Goal: Task Accomplishment & Management: Manage account settings

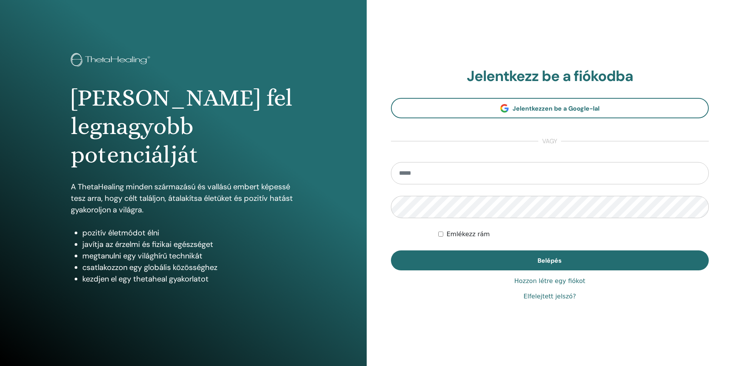
click at [423, 172] on input "email" at bounding box center [550, 173] width 318 height 22
type input "**********"
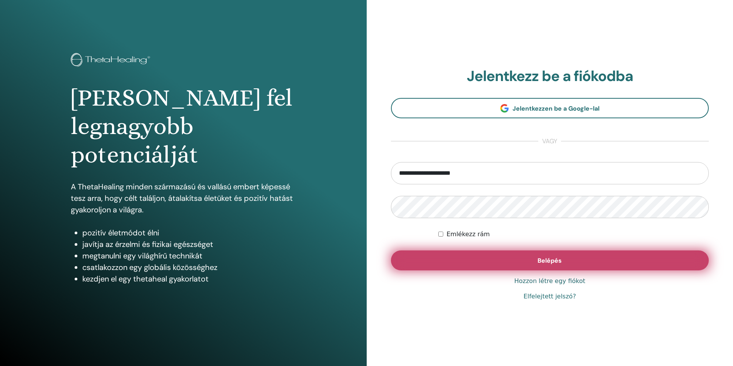
click at [492, 261] on button "Belépés" at bounding box center [550, 261] width 318 height 20
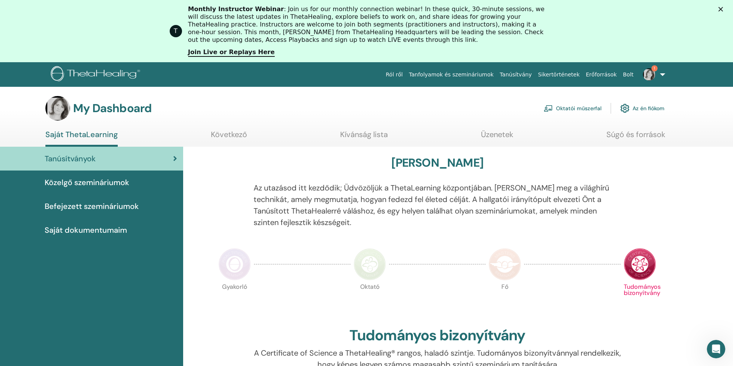
click at [590, 108] on link "Oktatói műszerfal" at bounding box center [572, 108] width 58 height 17
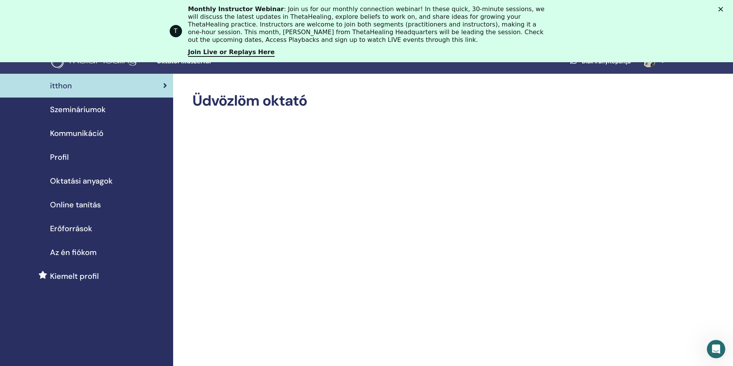
scroll to position [12, 0]
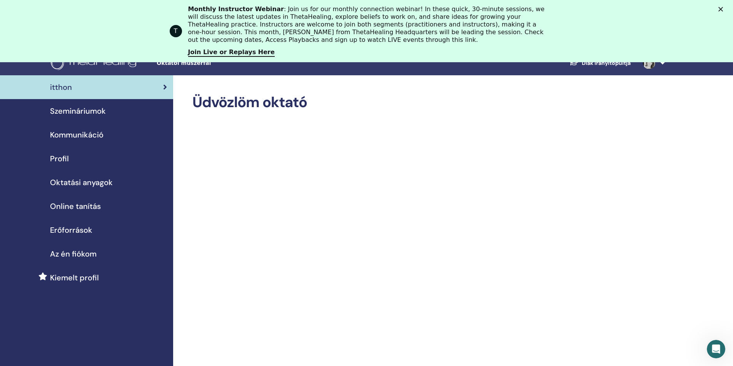
click at [66, 112] on span "Szemináriumok" at bounding box center [78, 111] width 56 height 12
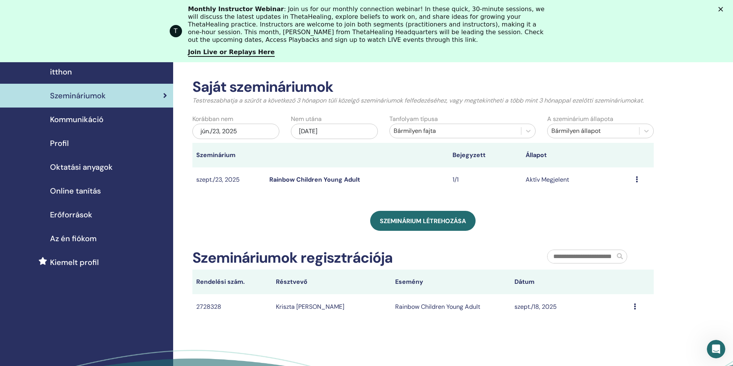
scroll to position [77, 0]
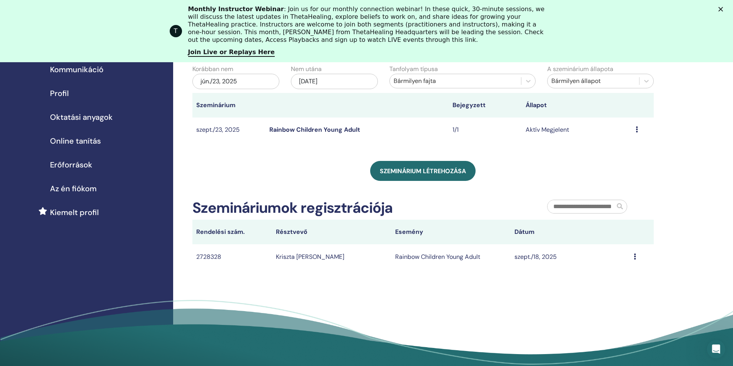
click at [638, 128] on div "Előnézet Szerkesztés Résztvevők Megszünteti" at bounding box center [642, 129] width 14 height 9
click at [621, 147] on link "Szerkesztés" at bounding box center [618, 146] width 33 height 8
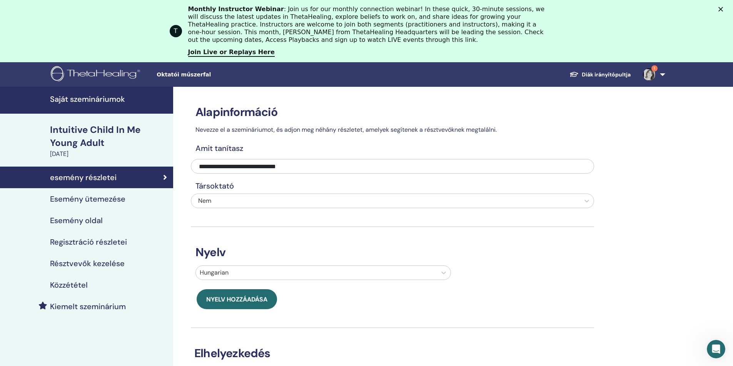
click at [99, 199] on h4 "Esemény ütemezése" at bounding box center [87, 199] width 75 height 9
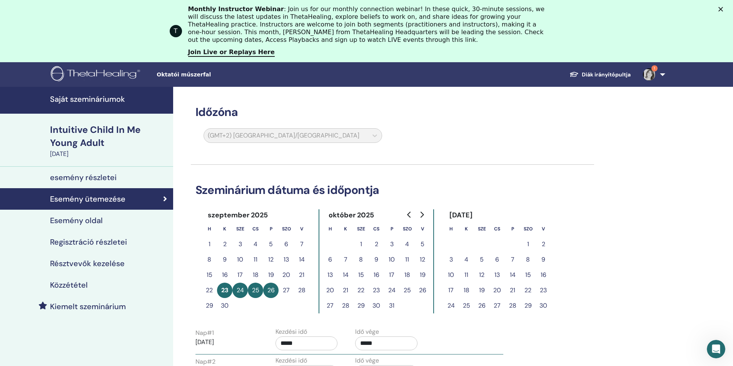
scroll to position [38, 0]
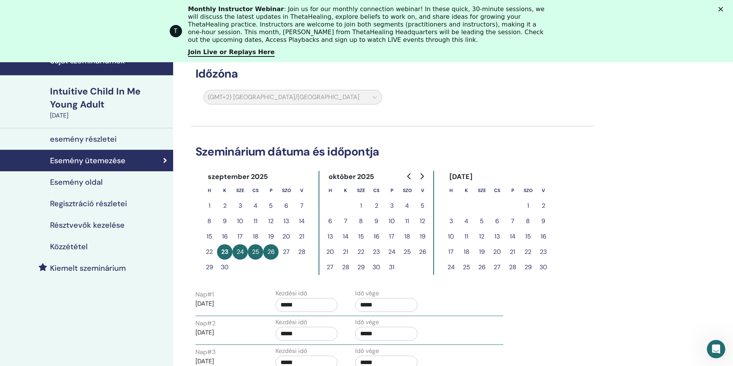
click at [92, 185] on h4 "Esemény oldal" at bounding box center [76, 182] width 53 height 9
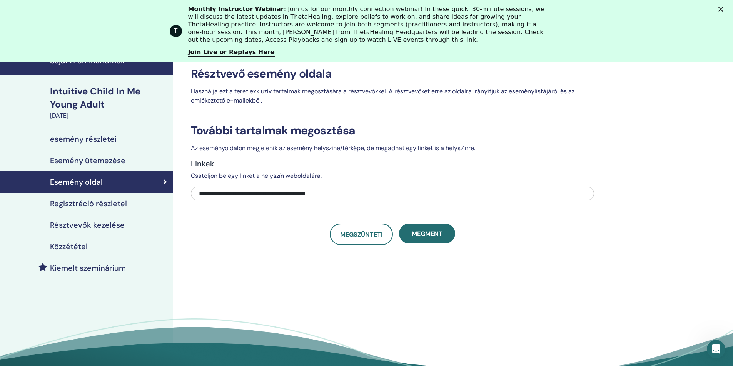
click at [93, 204] on h4 "Regisztráció részletei" at bounding box center [88, 203] width 77 height 9
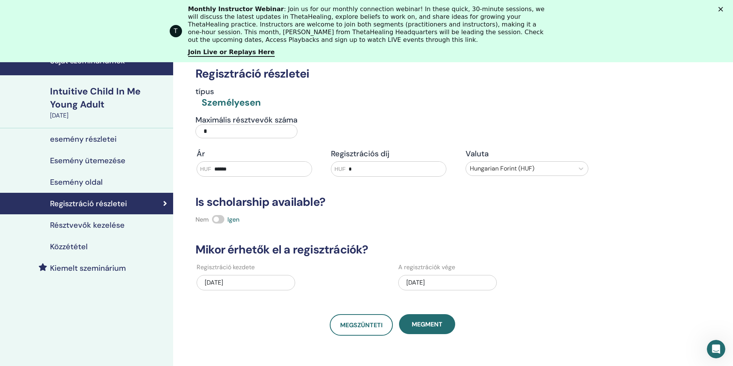
click at [208, 133] on input "*" at bounding box center [246, 132] width 102 height 14
type input "*"
click at [413, 328] on span "Megment" at bounding box center [426, 325] width 31 height 8
click at [101, 225] on h4 "Résztvevők kezelése" at bounding box center [87, 225] width 75 height 9
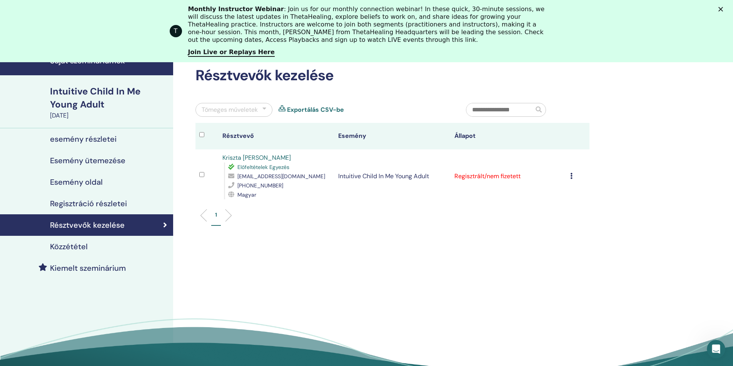
click at [79, 247] on h4 "Közzététel" at bounding box center [69, 246] width 38 height 9
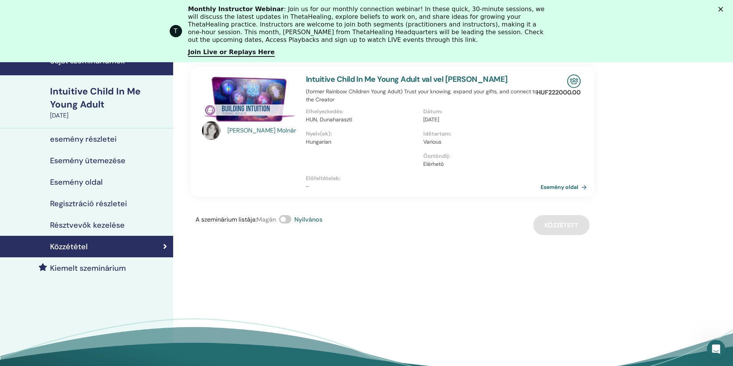
click at [553, 227] on div "A szeminárium listája : Magán Nyilvános Közzétett" at bounding box center [392, 225] width 403 height 20
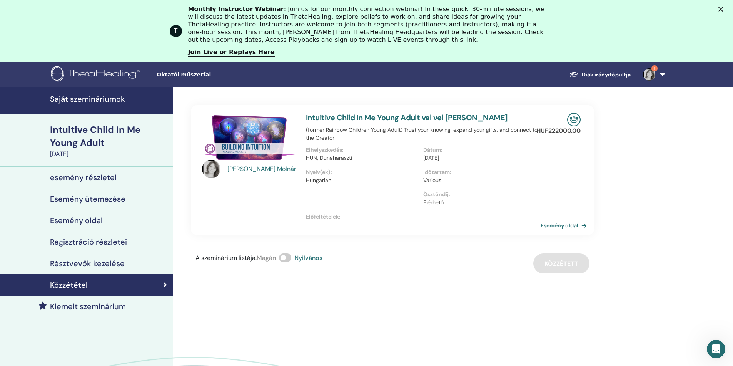
click at [168, 285] on link "Közzététel" at bounding box center [86, 286] width 173 height 22
click at [556, 226] on link "Esemény oldal" at bounding box center [565, 226] width 49 height 12
click at [283, 258] on span at bounding box center [285, 258] width 12 height 8
click at [291, 258] on span at bounding box center [285, 258] width 12 height 8
click at [73, 128] on div "Intuitive Child In Me Young Adult" at bounding box center [109, 136] width 118 height 26
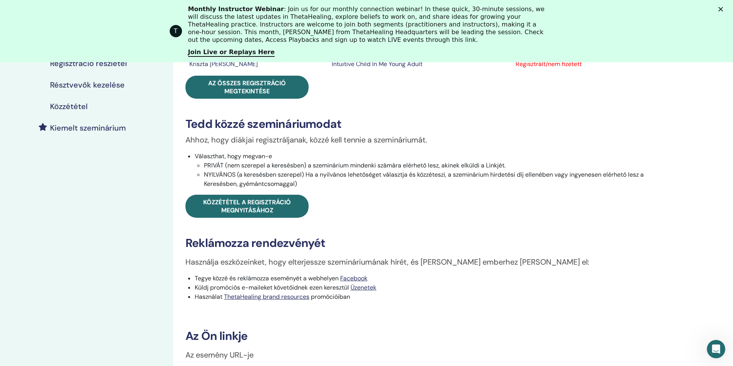
scroll to position [192, 0]
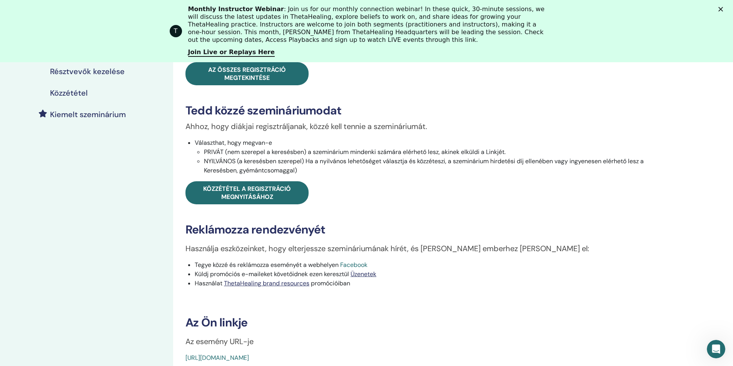
click at [348, 268] on link "Facebook" at bounding box center [353, 265] width 27 height 8
click at [357, 274] on link "Üzenetek" at bounding box center [363, 274] width 26 height 8
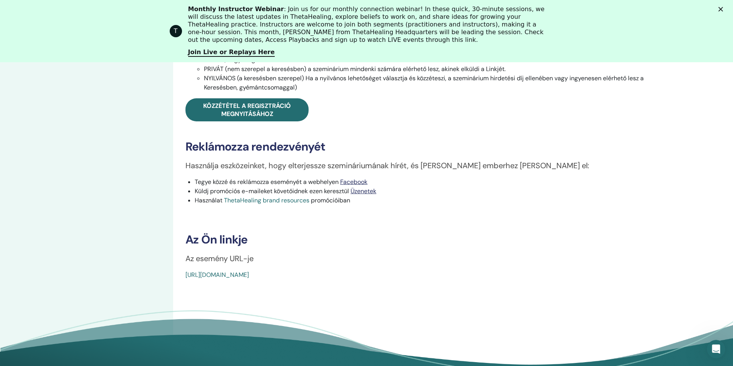
scroll to position [298, 0]
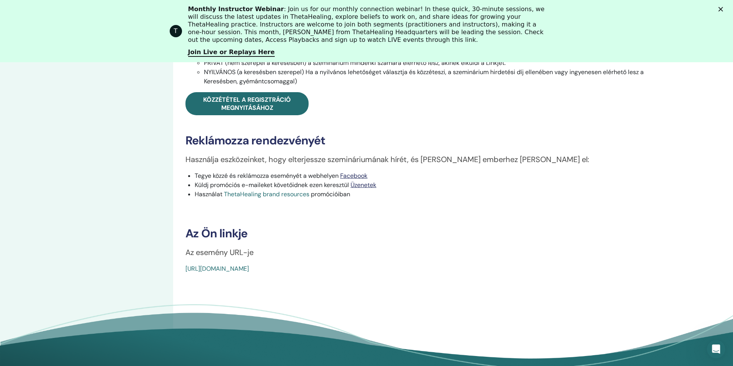
click at [276, 193] on link "ThetaHealing brand resources" at bounding box center [266, 194] width 85 height 8
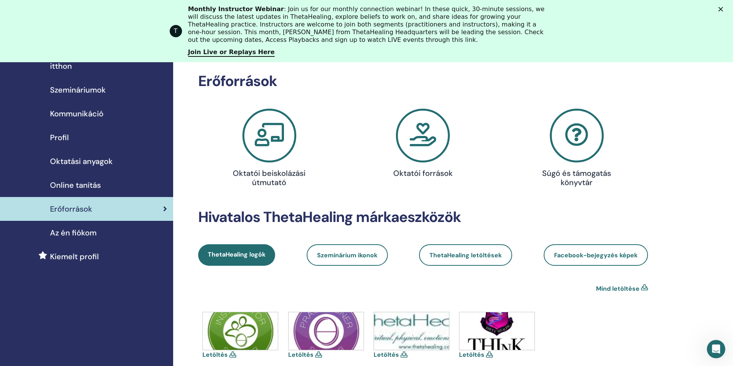
scroll to position [77, 0]
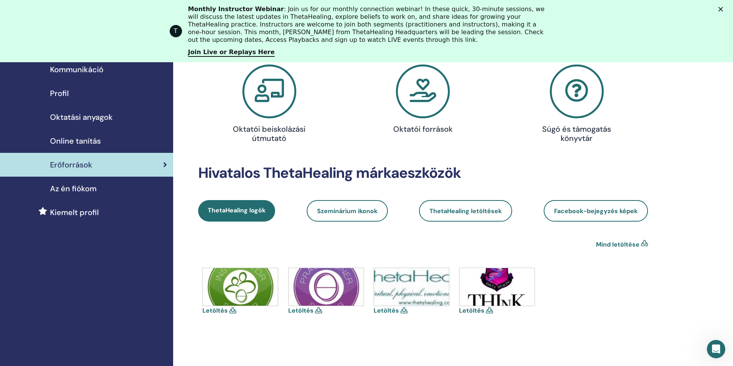
click at [231, 313] on icon at bounding box center [232, 311] width 7 height 6
click at [232, 311] on icon at bounding box center [232, 311] width 7 height 6
click at [646, 243] on icon at bounding box center [644, 244] width 7 height 9
click at [362, 218] on link "Szeminárium ikonok" at bounding box center [346, 211] width 81 height 22
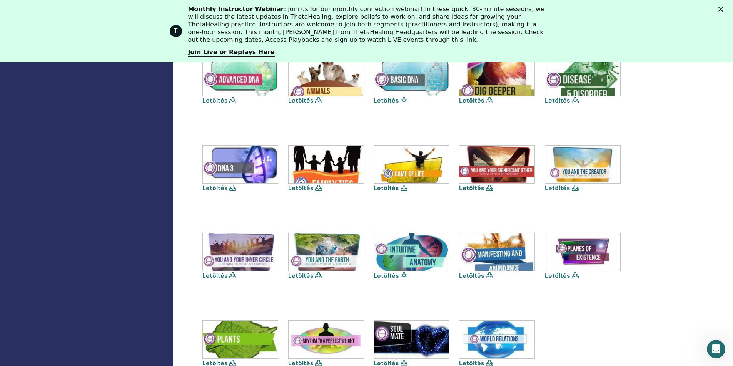
scroll to position [231, 0]
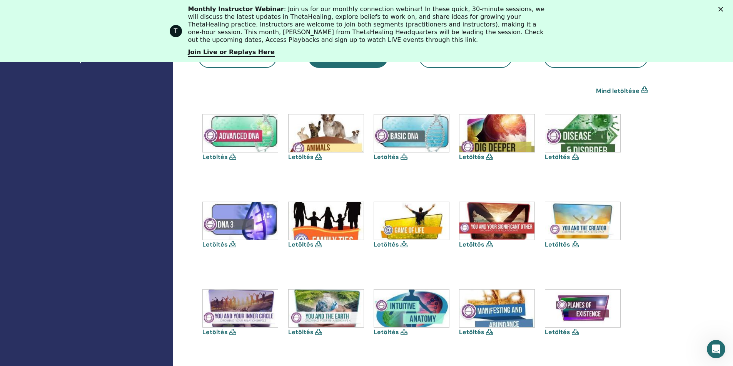
click at [645, 87] on icon at bounding box center [644, 91] width 7 height 9
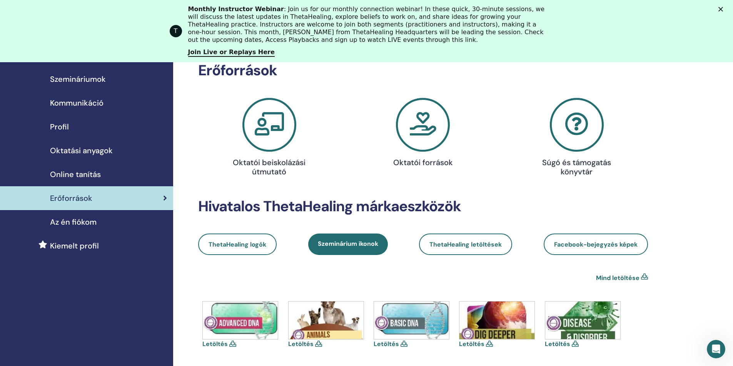
scroll to position [38, 0]
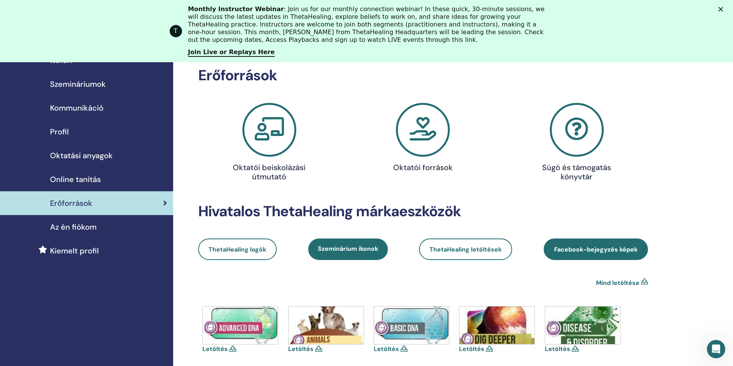
click at [555, 252] on span "Facebook-bejegyzés képek" at bounding box center [595, 250] width 83 height 8
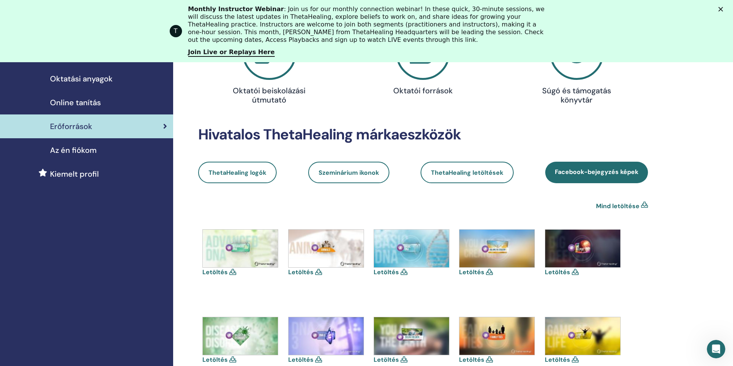
scroll to position [77, 0]
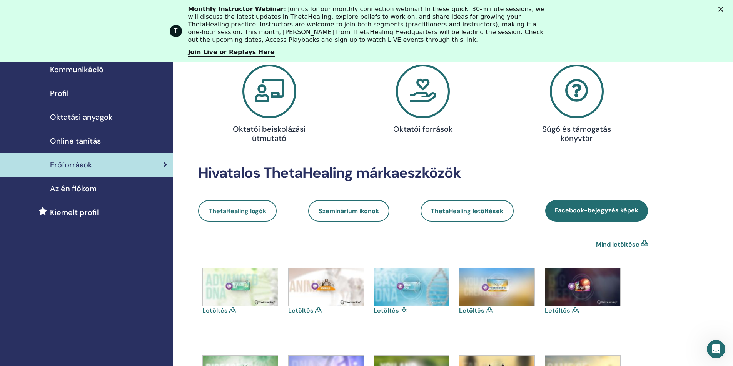
click at [410, 90] on icon at bounding box center [423, 92] width 54 height 54
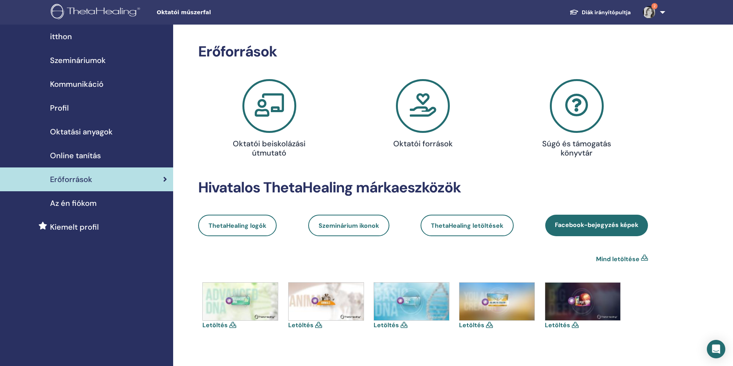
click at [73, 153] on span "Online tanítás" at bounding box center [75, 156] width 51 height 12
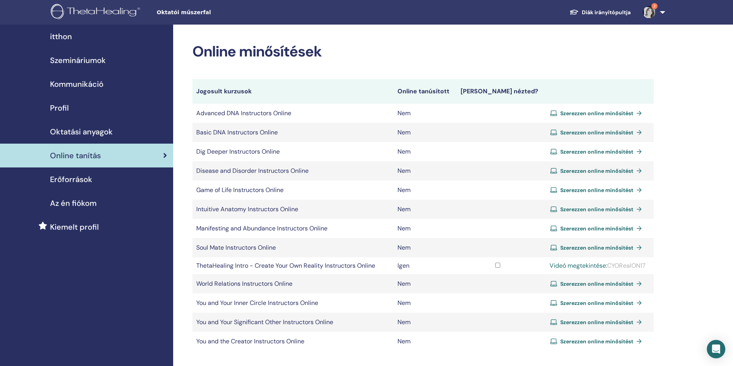
click at [577, 114] on span "Szerezzen online minősítést" at bounding box center [596, 113] width 73 height 7
click at [89, 207] on span "Az én fiókom" at bounding box center [73, 204] width 47 height 12
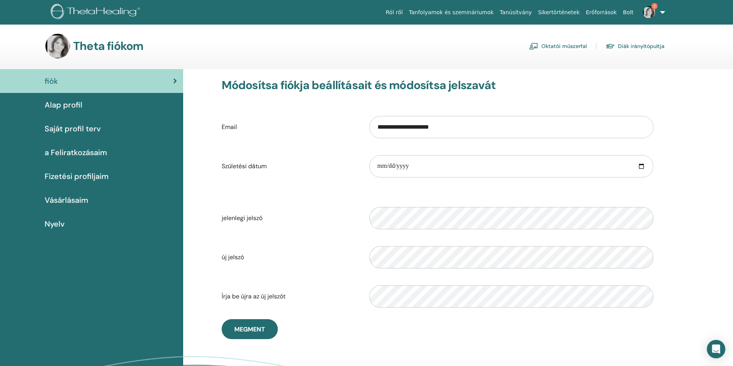
click at [553, 45] on link "Oktatói műszerfal" at bounding box center [558, 46] width 58 height 12
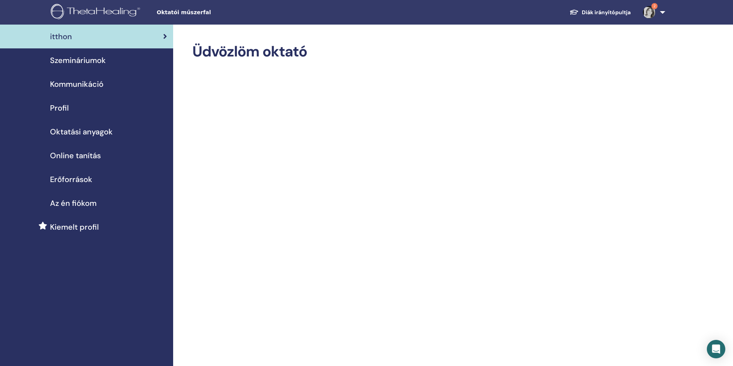
click at [86, 132] on span "Oktatási anyagok" at bounding box center [81, 132] width 63 height 12
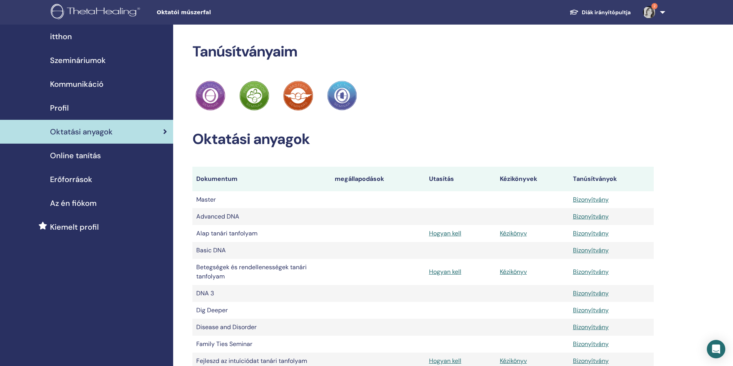
click at [76, 59] on span "Szemináriumok" at bounding box center [78, 61] width 56 height 12
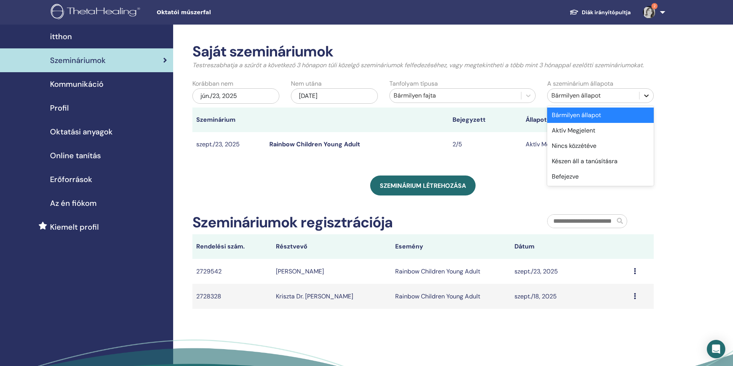
click at [646, 95] on icon at bounding box center [646, 96] width 8 height 8
click at [691, 85] on div "Saját szemináriumok Testreszabhatja a szűrőt a következő 3 hónapon túli közelgő…" at bounding box center [448, 221] width 550 height 392
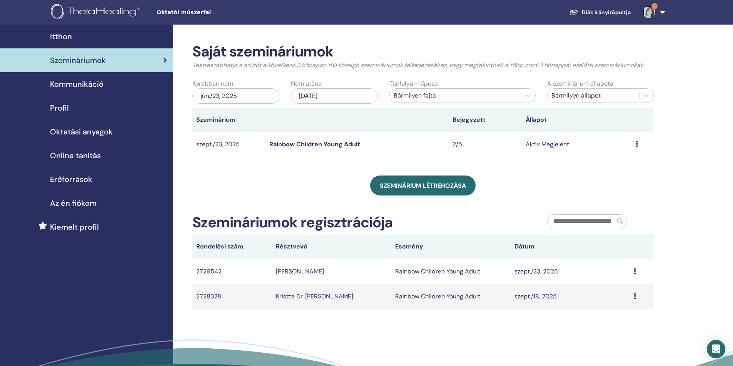
click at [633, 142] on td "Előnézet Szerkesztés Résztvevők Megszünteti" at bounding box center [642, 144] width 22 height 25
click at [646, 99] on icon at bounding box center [646, 96] width 8 height 8
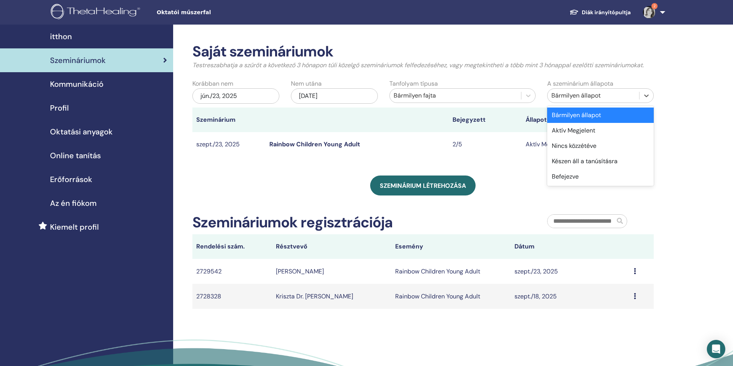
click at [681, 108] on div "Saját szemináriumok Testreszabhatja a szűrőt a következő 3 hónapon túli közelgő…" at bounding box center [448, 221] width 550 height 392
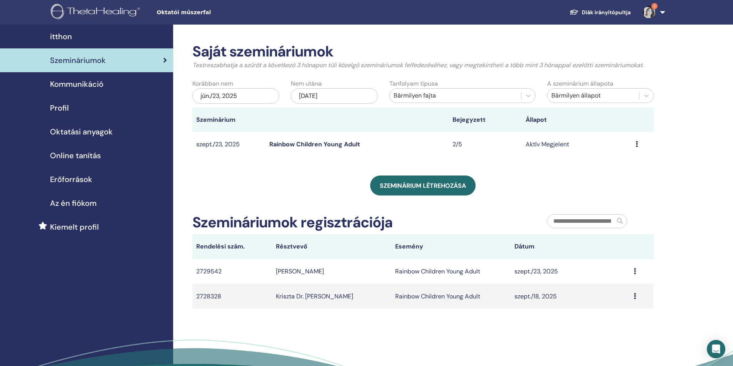
click at [300, 143] on link "Rainbow Children Young Adult" at bounding box center [314, 144] width 91 height 8
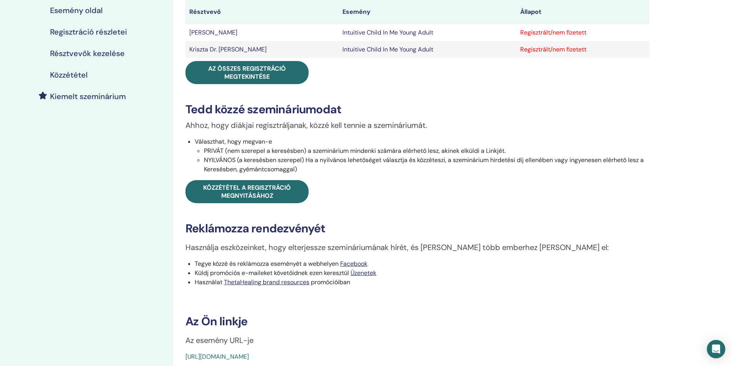
scroll to position [192, 0]
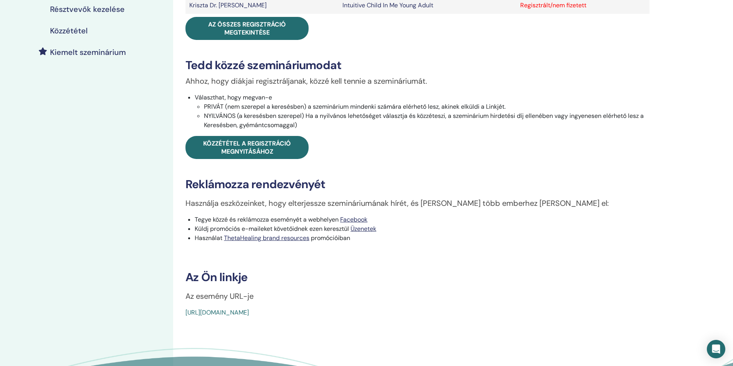
click at [249, 312] on link "https://www.thetahealing.com/seminar-374851-details.html" at bounding box center [216, 313] width 63 height 8
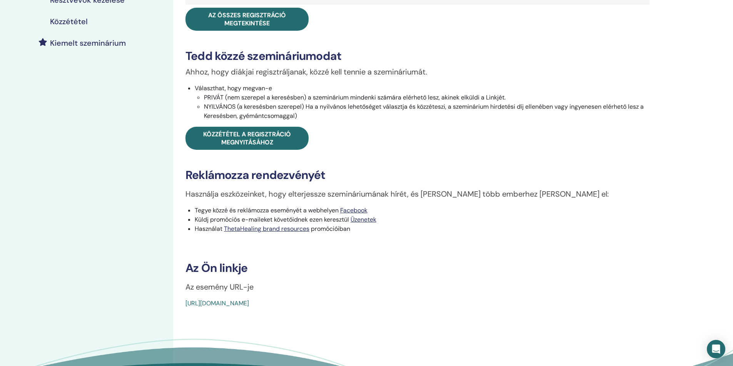
scroll to position [269, 0]
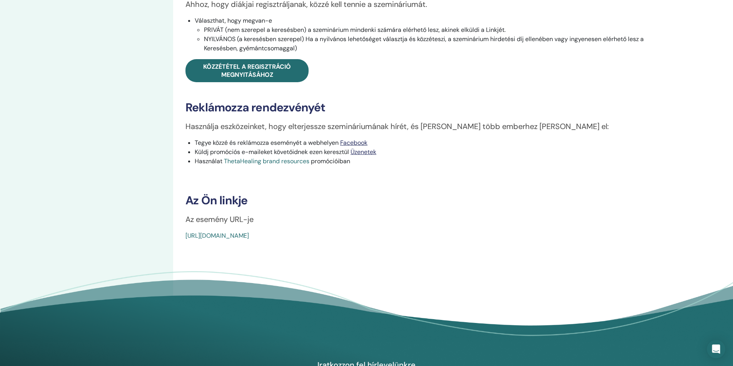
click at [283, 163] on link "ThetaHealing brand resources" at bounding box center [266, 161] width 85 height 8
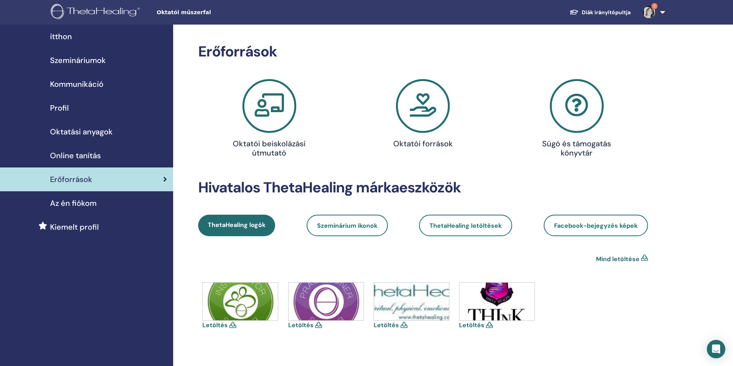
click at [270, 119] on icon at bounding box center [269, 106] width 54 height 54
click at [419, 95] on icon at bounding box center [423, 106] width 54 height 54
click at [629, 259] on link "Mind letöltése" at bounding box center [617, 259] width 43 height 9
click at [346, 232] on link "Szeminárium ikonok" at bounding box center [346, 226] width 81 height 22
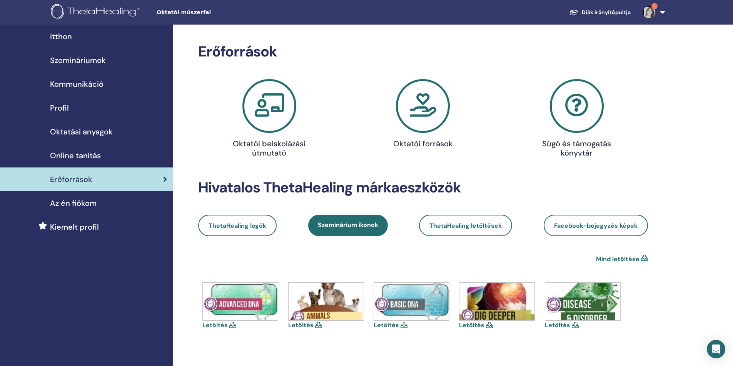
click at [613, 260] on link "Mind letöltése" at bounding box center [617, 259] width 43 height 9
click at [486, 233] on link "ThetaHealing letöltések" at bounding box center [465, 226] width 93 height 22
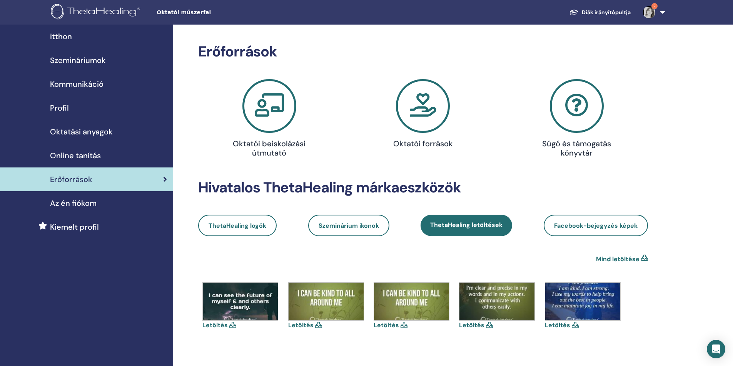
click at [605, 259] on link "Mind letöltése" at bounding box center [617, 259] width 43 height 9
click at [592, 228] on span "Facebook-bejegyzés képek" at bounding box center [595, 226] width 83 height 8
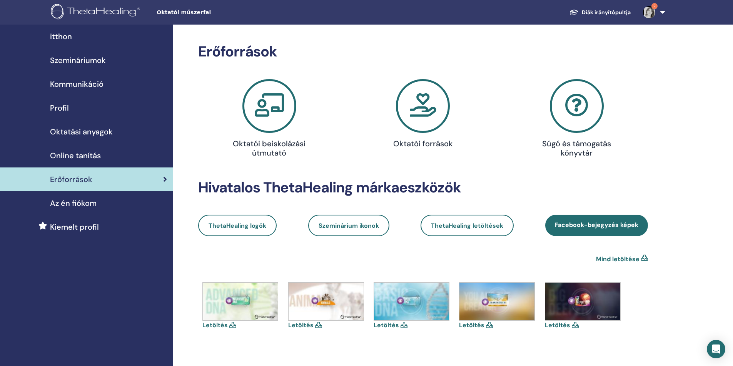
click at [611, 259] on link "Mind letöltése" at bounding box center [617, 259] width 43 height 9
click at [63, 131] on span "Oktatási anyagok" at bounding box center [81, 132] width 63 height 12
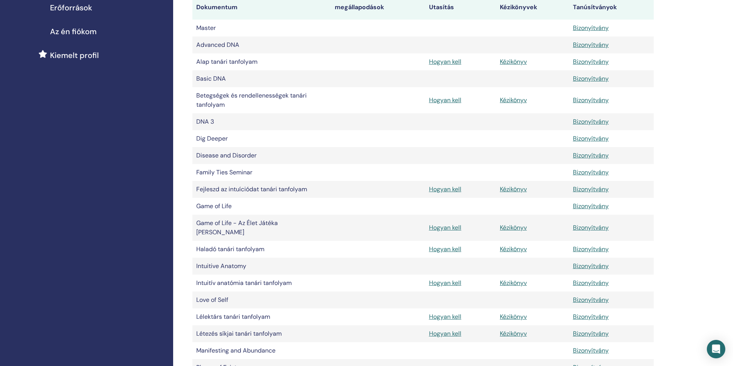
scroll to position [115, 0]
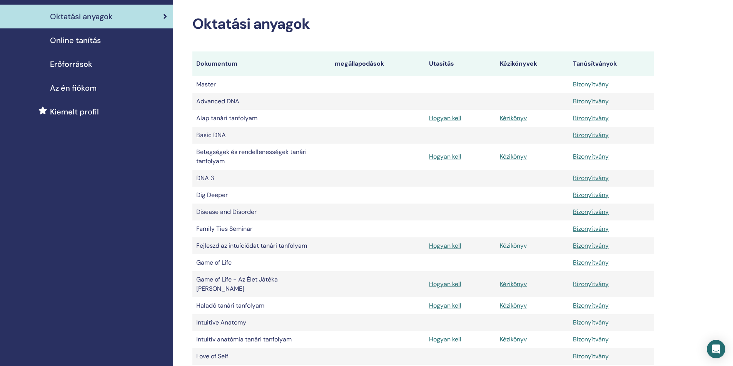
click at [524, 245] on link "Kézikönyv" at bounding box center [513, 246] width 27 height 8
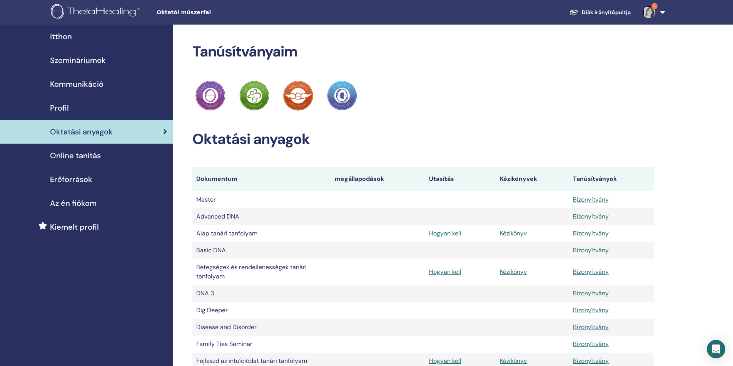
scroll to position [115, 0]
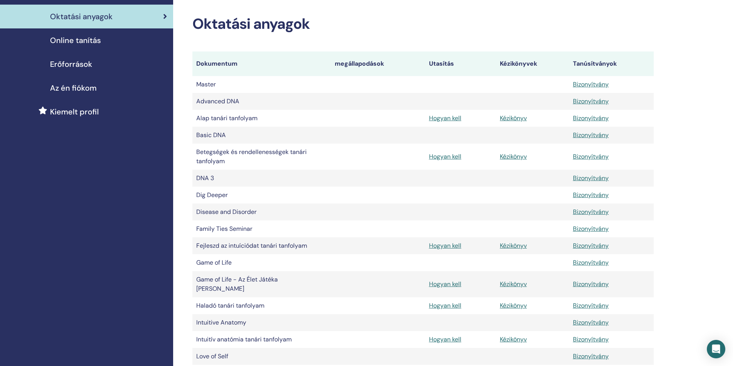
click at [72, 65] on span "Erőforrások" at bounding box center [71, 64] width 42 height 12
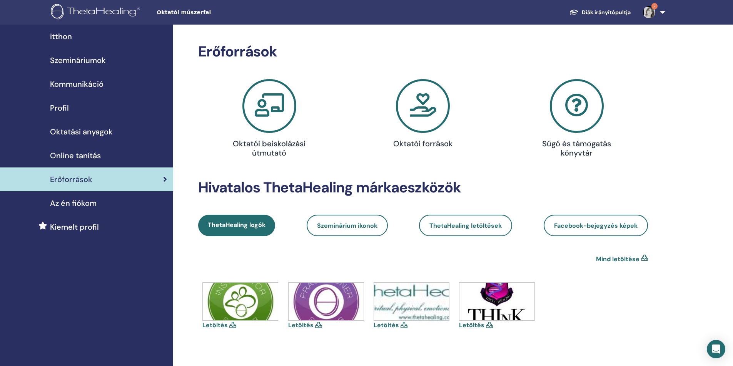
click at [192, 11] on span "Oktatói műszerfal" at bounding box center [214, 12] width 115 height 8
click at [177, 16] on span "Oktatói műszerfal" at bounding box center [214, 12] width 115 height 8
click at [65, 35] on span "itthon" at bounding box center [61, 37] width 22 height 12
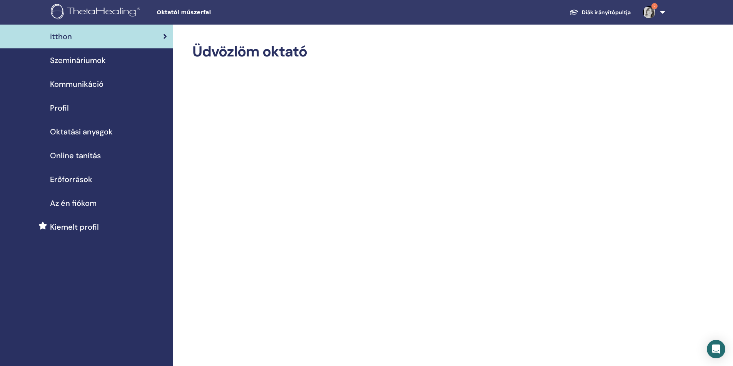
click at [69, 64] on span "Szemináriumok" at bounding box center [78, 61] width 56 height 12
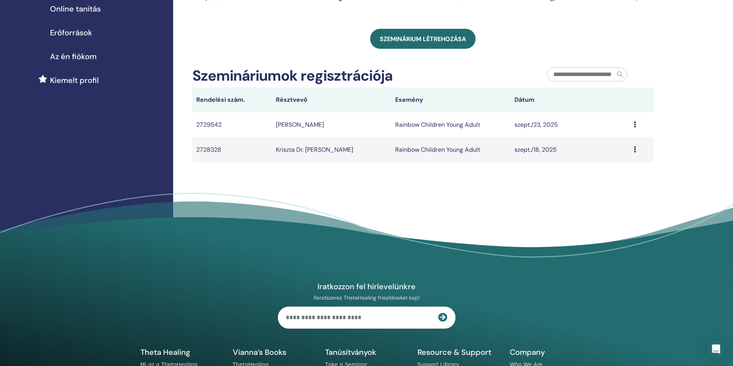
scroll to position [36, 0]
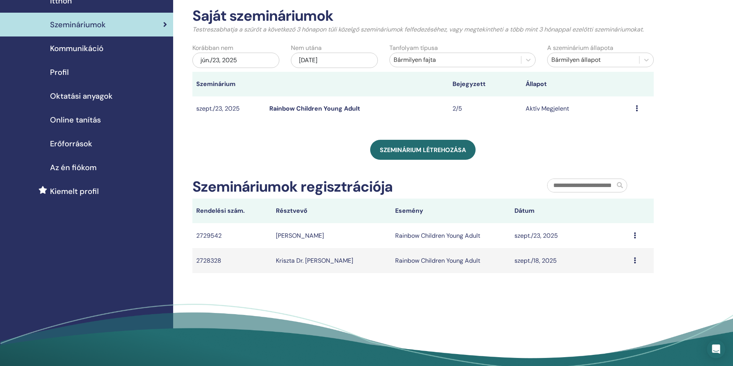
click at [88, 94] on span "Oktatási anyagok" at bounding box center [81, 96] width 63 height 12
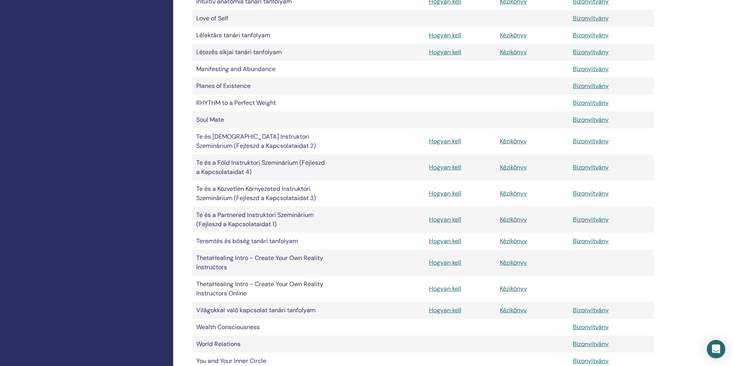
scroll to position [461, 0]
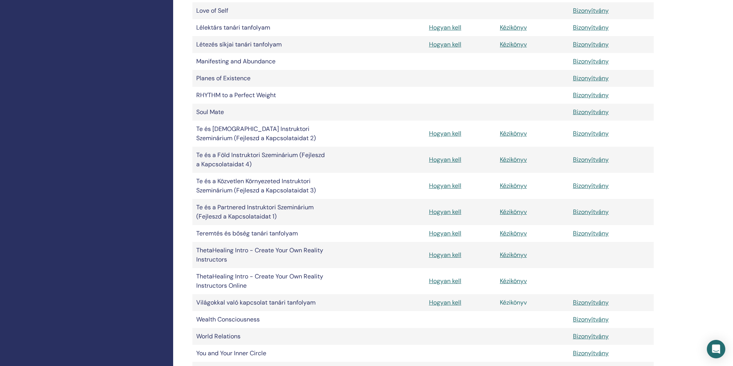
click at [508, 301] on link "Kézikönyv" at bounding box center [513, 303] width 27 height 8
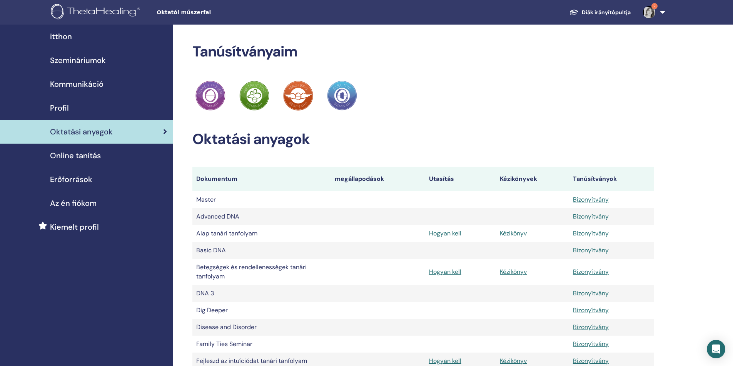
click at [619, 13] on link "Diák irányítópultja" at bounding box center [599, 12] width 73 height 14
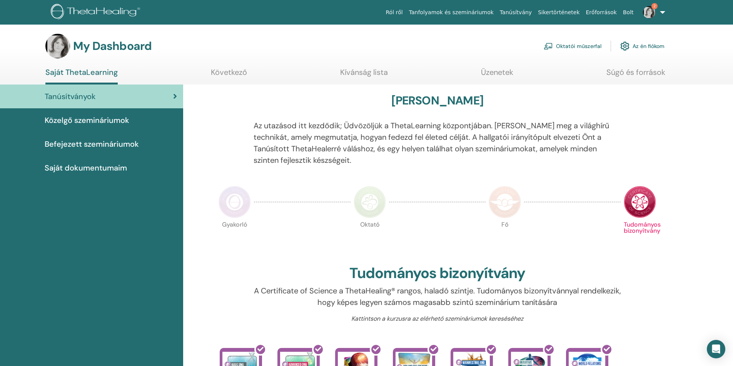
click at [579, 47] on link "Oktatói műszerfal" at bounding box center [572, 46] width 58 height 17
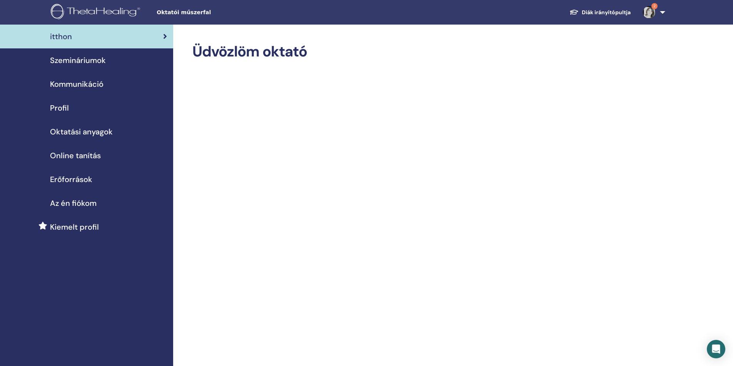
click at [615, 12] on link "Diák irányítópultja" at bounding box center [599, 12] width 73 height 14
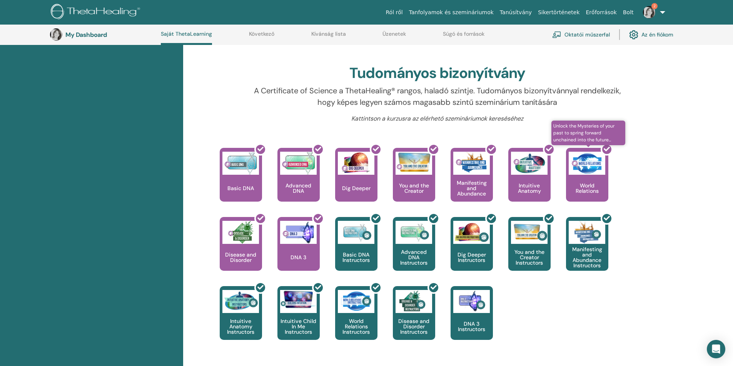
scroll to position [290, 0]
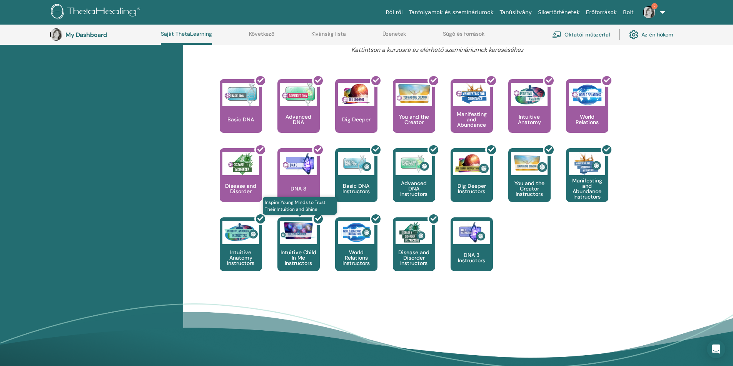
click at [296, 253] on div at bounding box center [303, 247] width 42 height 69
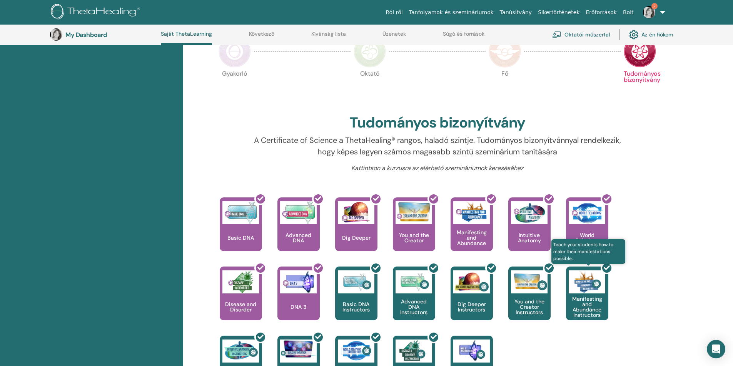
scroll to position [174, 0]
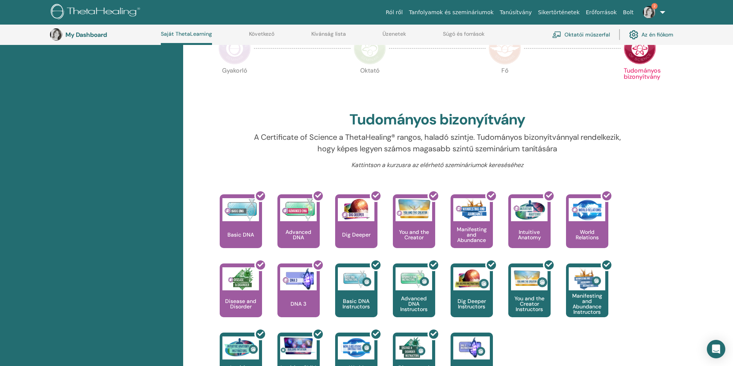
click at [654, 35] on link "Az én fiókom" at bounding box center [651, 34] width 44 height 17
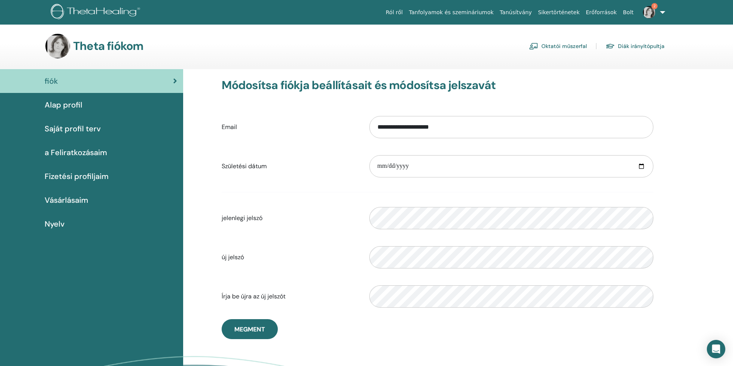
click at [647, 48] on link "Diák irányítópultja" at bounding box center [634, 46] width 59 height 12
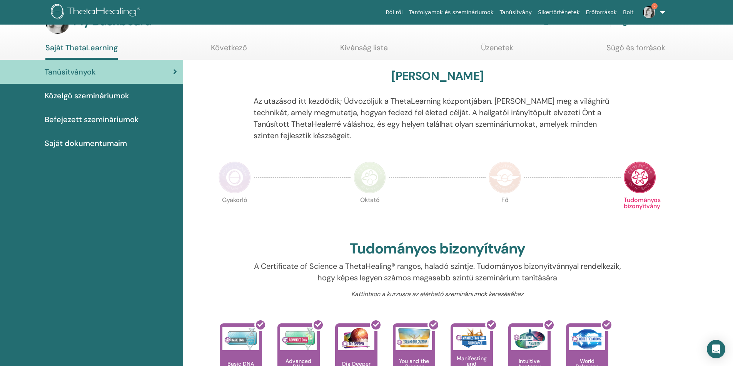
scroll to position [38, 0]
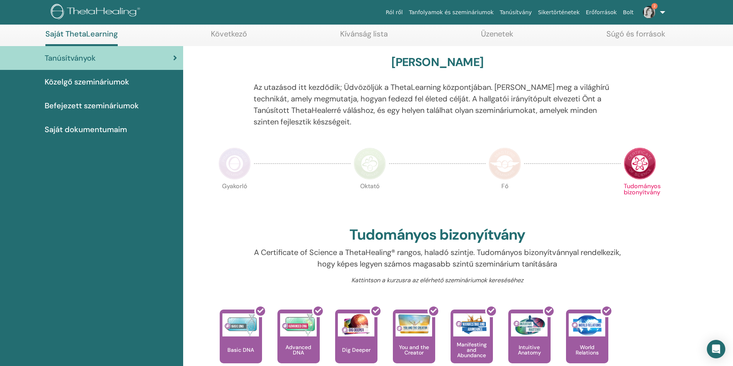
click at [643, 157] on img at bounding box center [639, 164] width 32 height 32
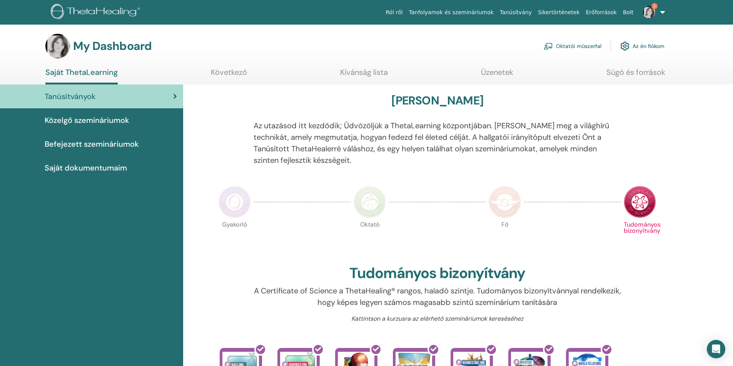
click at [665, 9] on link "2" at bounding box center [652, 12] width 32 height 25
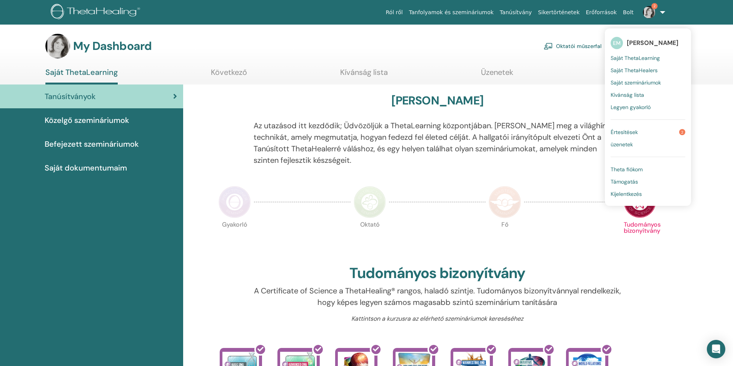
click at [633, 70] on span "Saját ThetaHealers" at bounding box center [633, 70] width 47 height 7
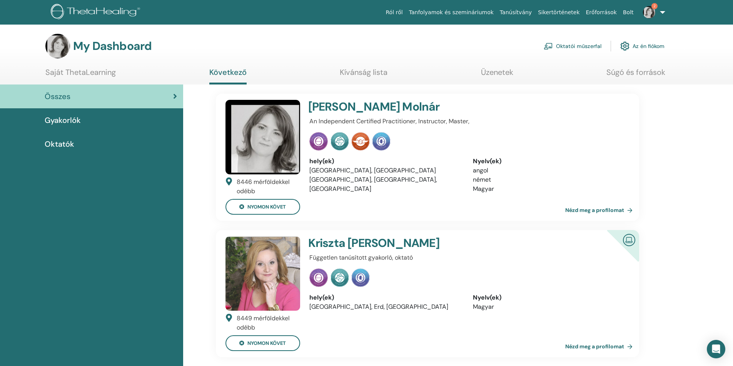
click at [660, 12] on link "2" at bounding box center [652, 12] width 32 height 25
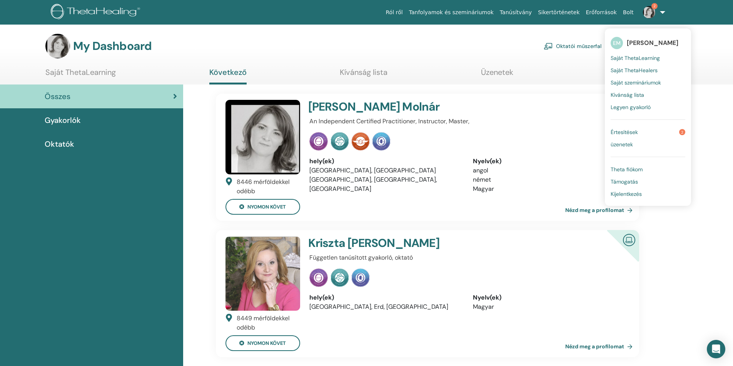
click at [633, 82] on span "Saját szemináriumok" at bounding box center [635, 82] width 50 height 7
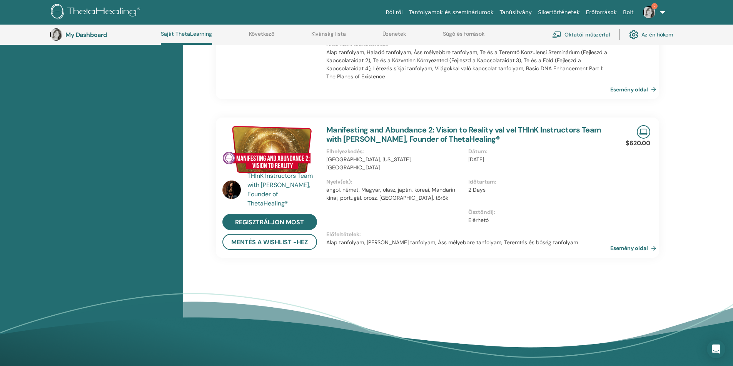
scroll to position [451, 0]
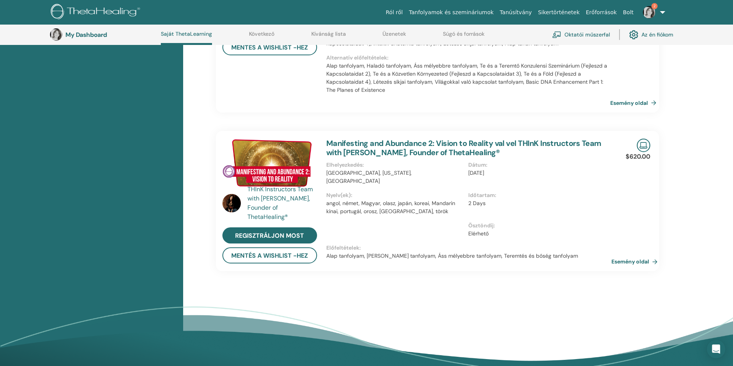
click at [619, 261] on link "Esemény oldal" at bounding box center [635, 262] width 49 height 12
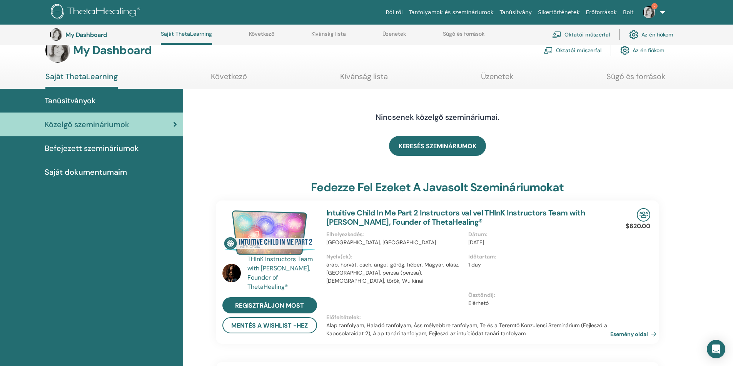
scroll to position [0, 0]
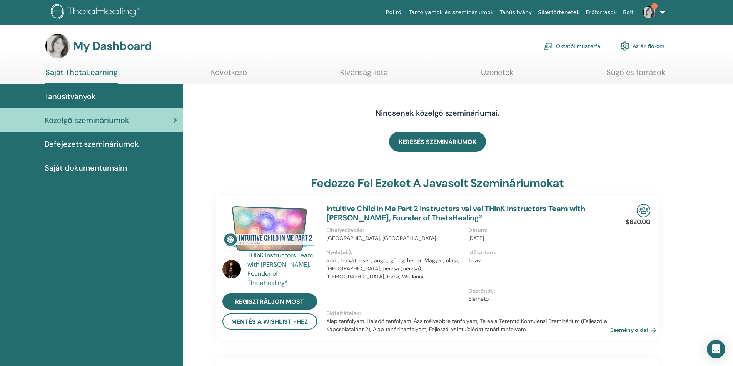
click at [120, 146] on span "Befejezett szemináriumok" at bounding box center [92, 144] width 94 height 12
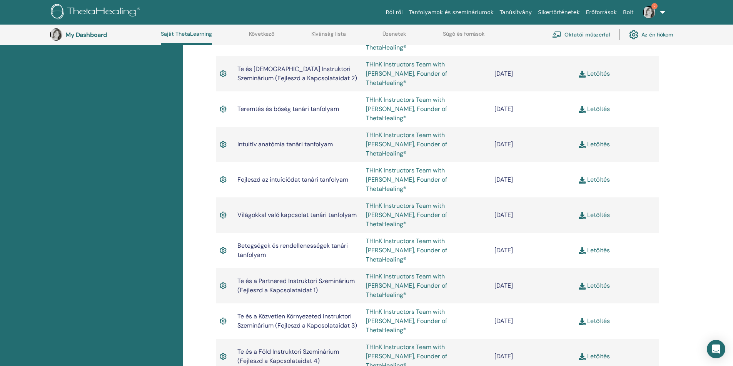
scroll to position [789, 0]
